Goal: Obtain resource: Download file/media

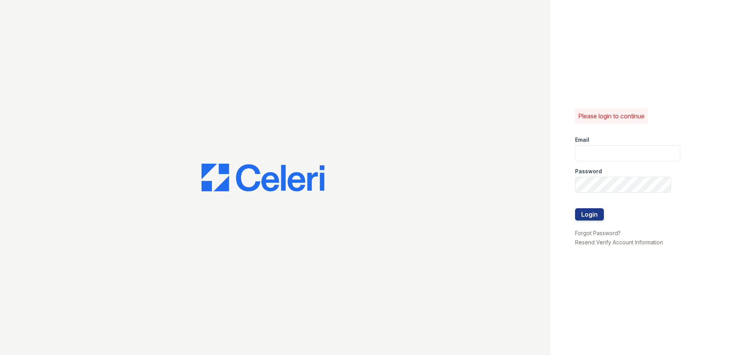
type input "[EMAIL_ADDRESS][DOMAIN_NAME]"
click at [604, 210] on form "Email [EMAIL_ADDRESS][DOMAIN_NAME] Password Login" at bounding box center [627, 179] width 105 height 98
click at [600, 215] on button "Login" at bounding box center [589, 214] width 29 height 12
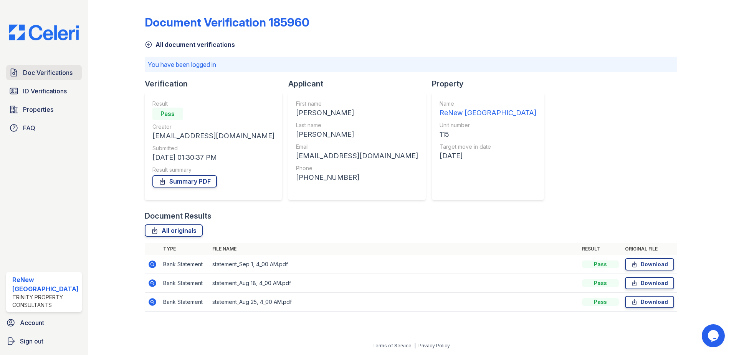
click at [49, 72] on span "Doc Verifications" at bounding box center [48, 72] width 50 height 9
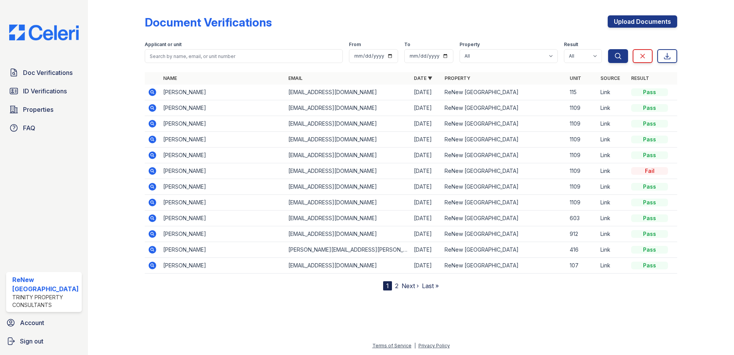
click at [169, 93] on td "Rosita Depina" at bounding box center [223, 92] width 126 height 16
click at [152, 91] on icon at bounding box center [152, 92] width 9 height 9
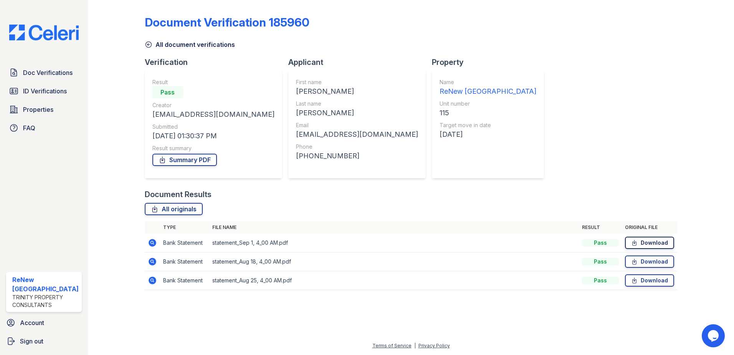
click at [640, 245] on link "Download" at bounding box center [649, 242] width 49 height 12
click at [637, 262] on icon at bounding box center [634, 262] width 7 height 8
click at [205, 327] on div at bounding box center [410, 325] width 621 height 31
click at [652, 263] on link "Download" at bounding box center [649, 261] width 49 height 12
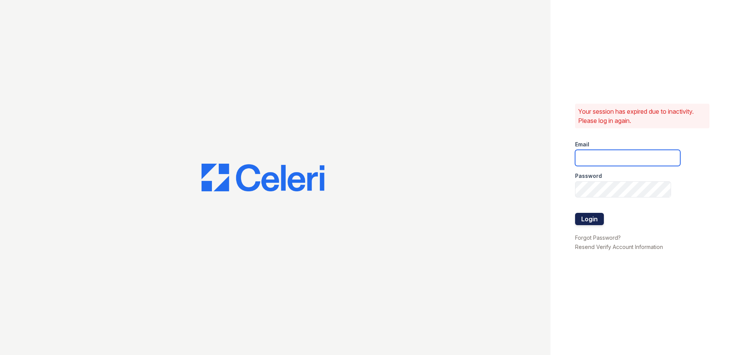
type input "[EMAIL_ADDRESS][DOMAIN_NAME]"
click at [590, 219] on button "Login" at bounding box center [589, 219] width 29 height 12
